Goal: Transaction & Acquisition: Purchase product/service

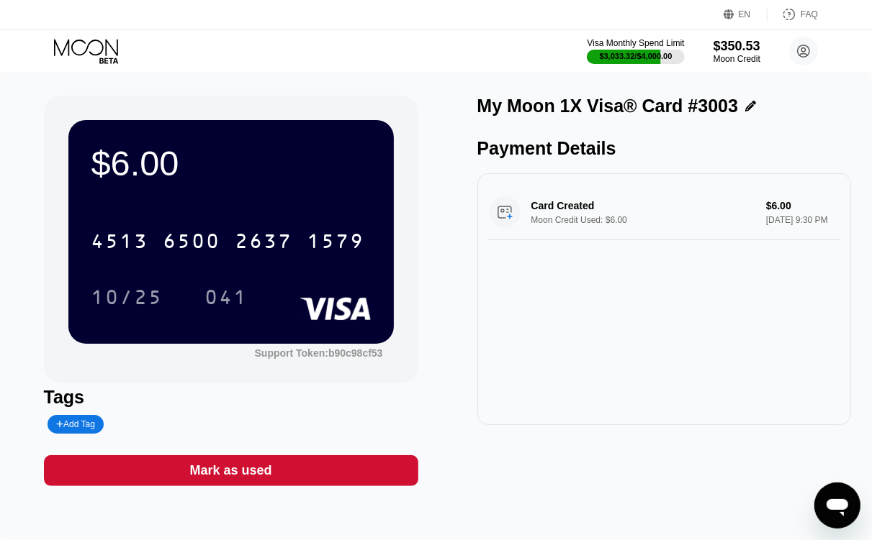
click at [95, 44] on icon at bounding box center [87, 51] width 67 height 25
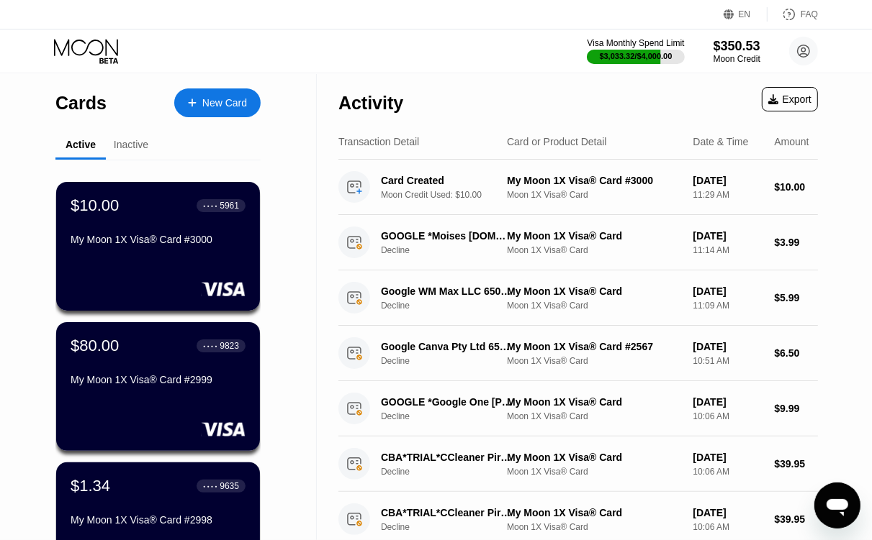
click at [205, 103] on div "New Card" at bounding box center [224, 103] width 45 height 12
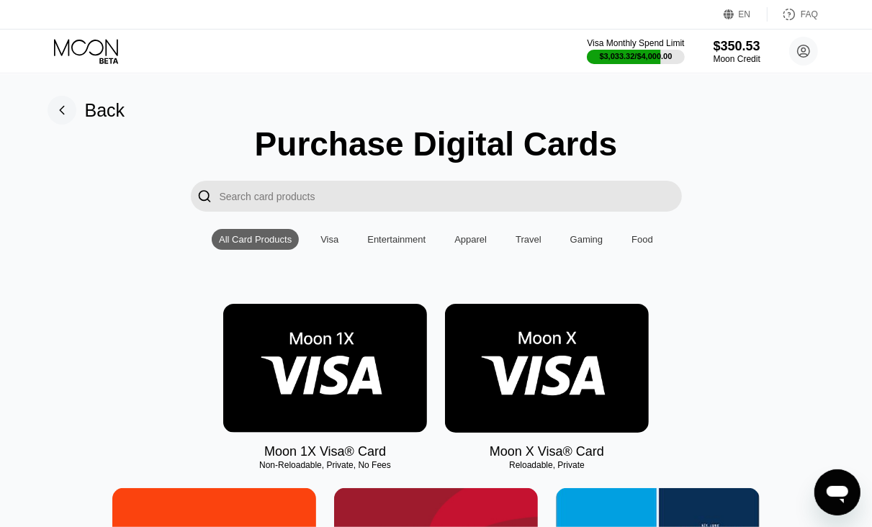
click at [326, 408] on img at bounding box center [325, 368] width 204 height 129
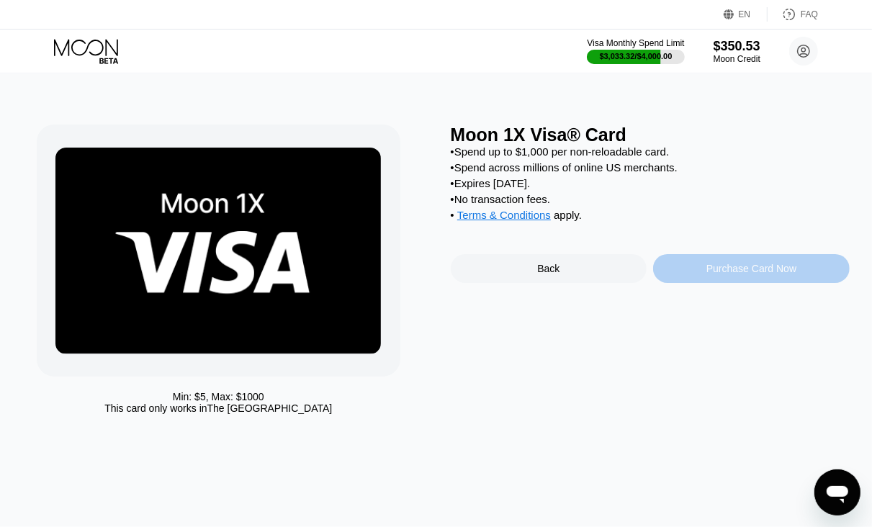
click at [728, 283] on div "Purchase Card Now" at bounding box center [751, 268] width 196 height 29
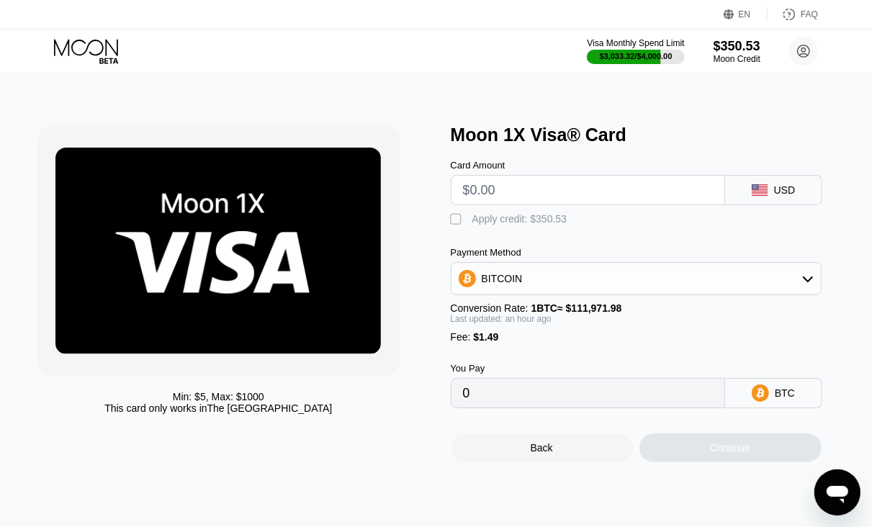
click at [525, 202] on input "text" at bounding box center [588, 190] width 250 height 29
type input "$5"
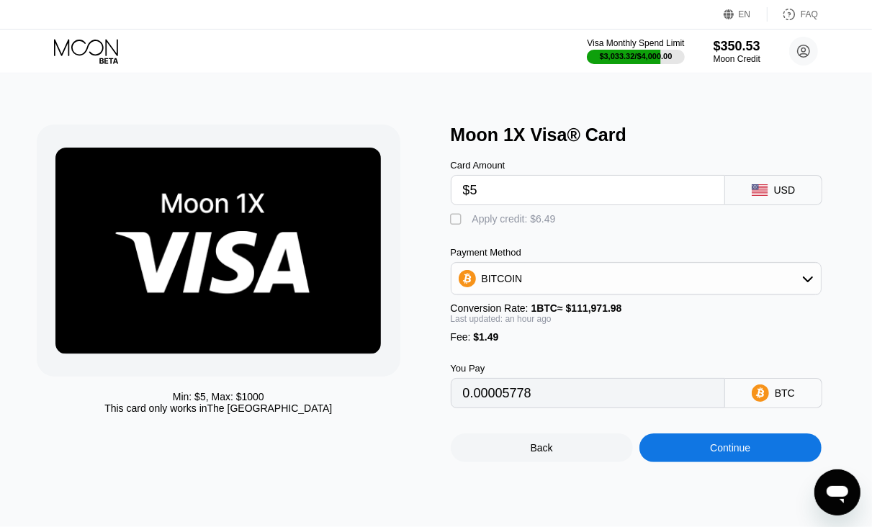
type input "0.00005778"
type input "$5"
type input "0"
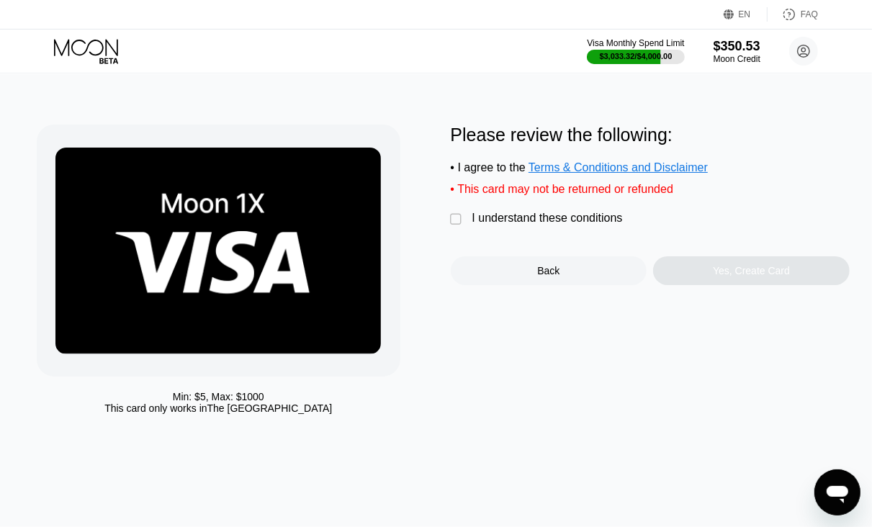
drag, startPoint x: 457, startPoint y: 229, endPoint x: 590, endPoint y: 253, distance: 135.2
click at [457, 227] on div "" at bounding box center [458, 219] width 14 height 14
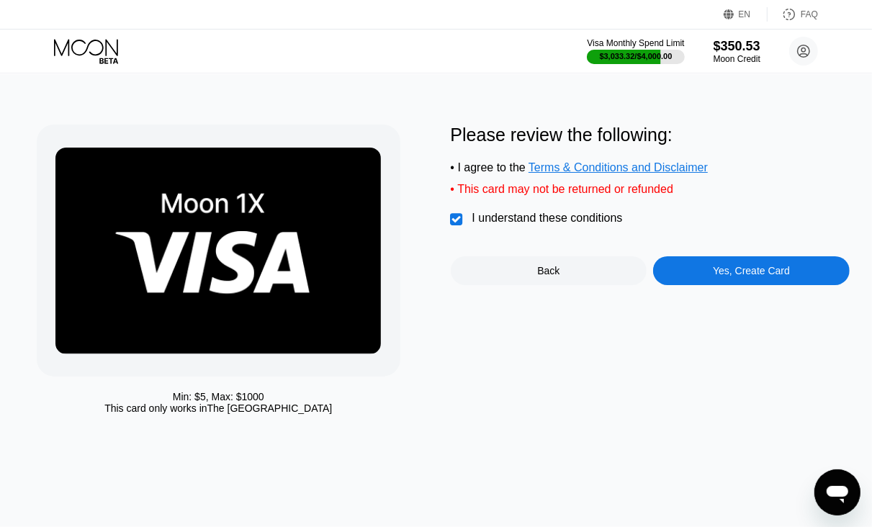
click at [752, 275] on div "Yes, Create Card" at bounding box center [750, 271] width 77 height 12
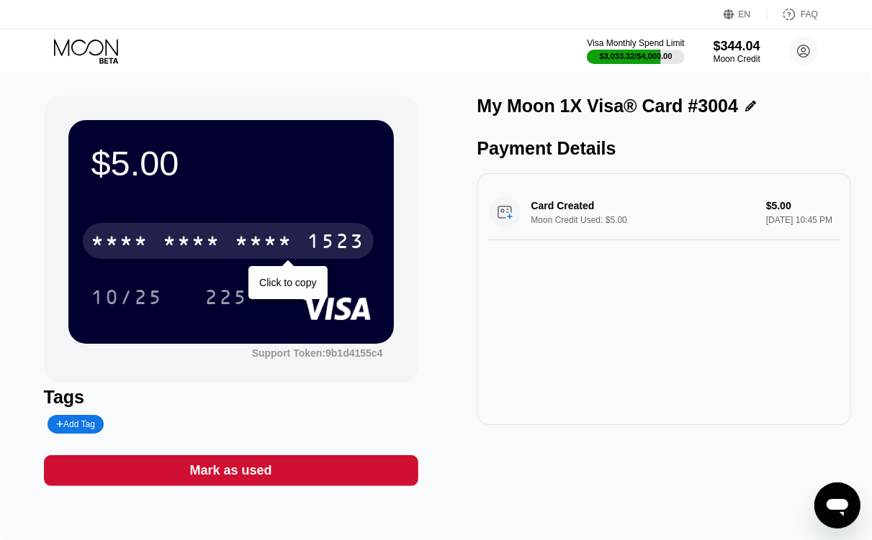
click at [353, 243] on div "1523" at bounding box center [336, 243] width 58 height 23
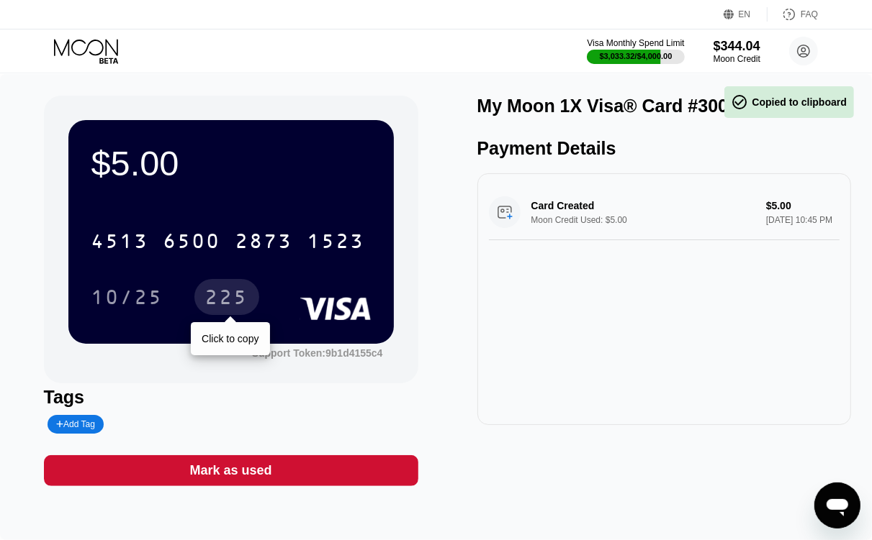
click at [239, 310] on div "225" at bounding box center [226, 299] width 43 height 23
